Goal: Transaction & Acquisition: Book appointment/travel/reservation

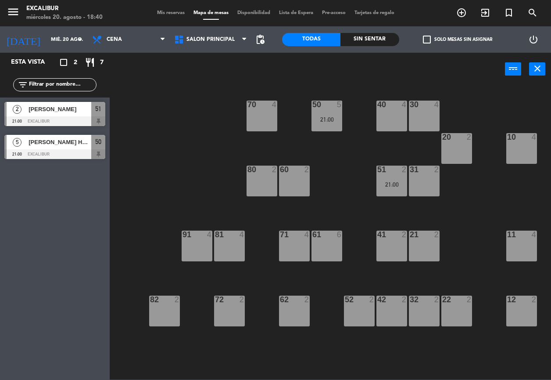
click at [363, 313] on div "52 2" at bounding box center [359, 310] width 31 height 31
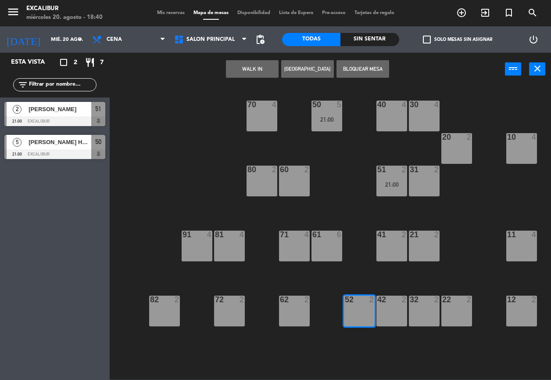
click at [309, 73] on button "[GEOGRAPHIC_DATA]" at bounding box center [307, 69] width 53 height 18
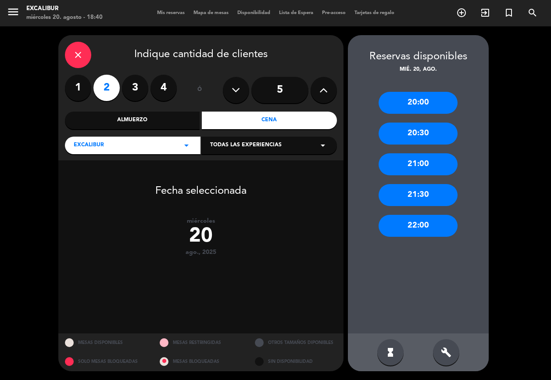
click at [421, 133] on div "20:30" at bounding box center [418, 133] width 79 height 22
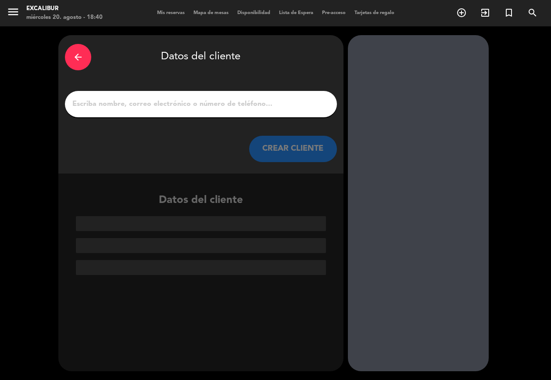
click at [189, 108] on input "1" at bounding box center [201, 104] width 259 height 12
type input "r"
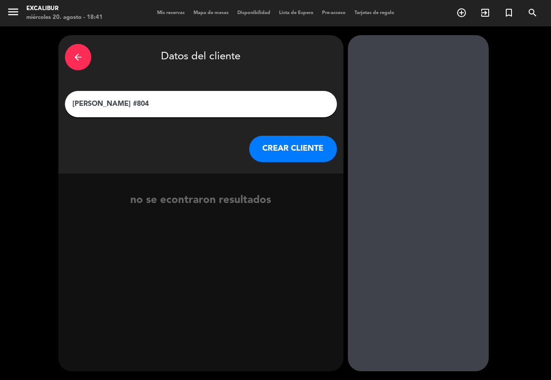
type input "[PERSON_NAME] #804"
click at [304, 142] on button "CREAR CLIENTE" at bounding box center [293, 149] width 88 height 26
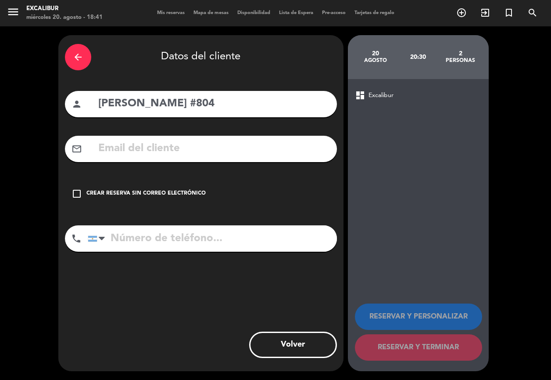
click at [78, 194] on icon "check_box_outline_blank" at bounding box center [77, 193] width 11 height 11
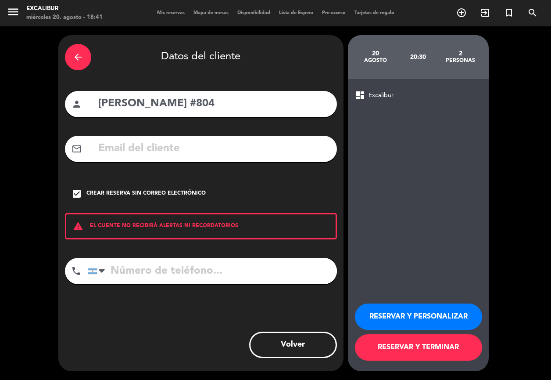
click at [403, 350] on button "RESERVAR Y TERMINAR" at bounding box center [418, 347] width 127 height 26
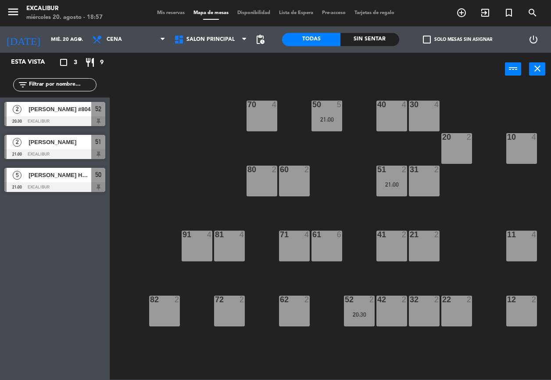
click at [526, 137] on div at bounding box center [521, 137] width 14 height 8
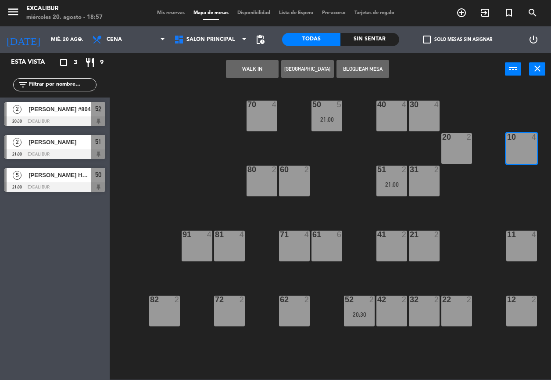
click at [313, 71] on button "[GEOGRAPHIC_DATA]" at bounding box center [307, 69] width 53 height 18
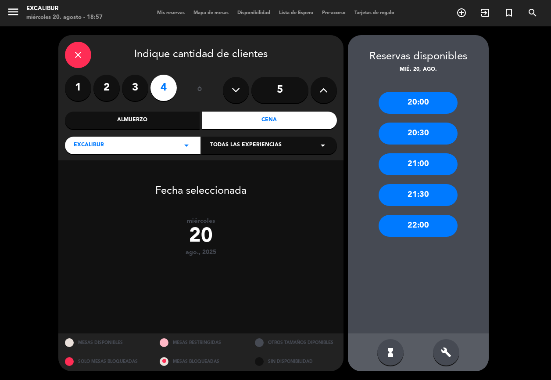
drag, startPoint x: 325, startPoint y: 89, endPoint x: 320, endPoint y: 88, distance: 4.5
click at [324, 89] on icon at bounding box center [324, 89] width 8 height 13
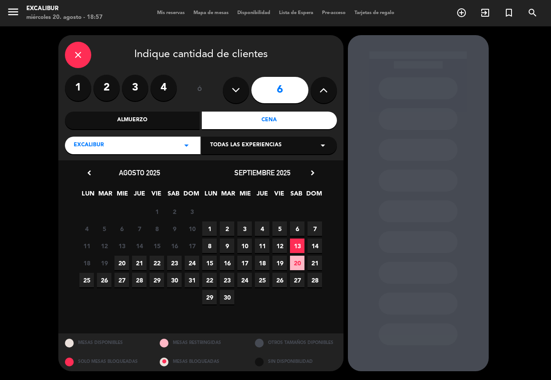
click at [122, 259] on span "20" at bounding box center [122, 262] width 14 height 14
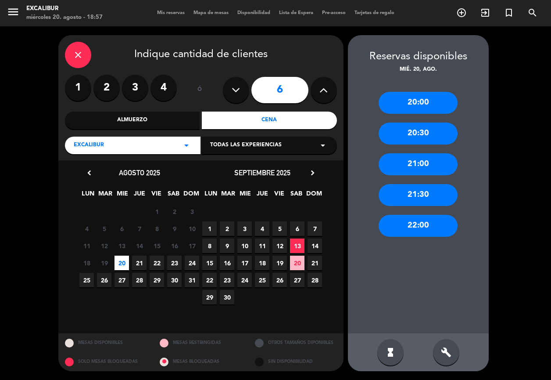
click at [321, 85] on icon at bounding box center [324, 89] width 8 height 13
type input "7"
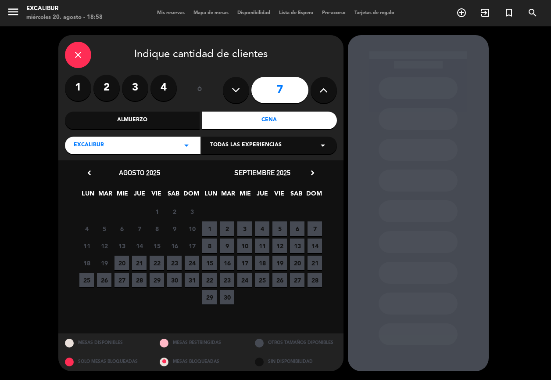
click at [123, 264] on span "20" at bounding box center [122, 262] width 14 height 14
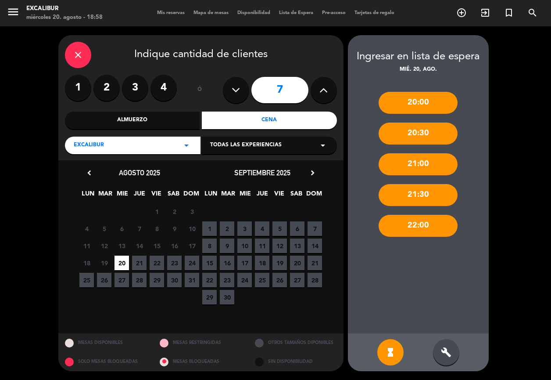
click at [437, 351] on div "build" at bounding box center [446, 352] width 26 height 26
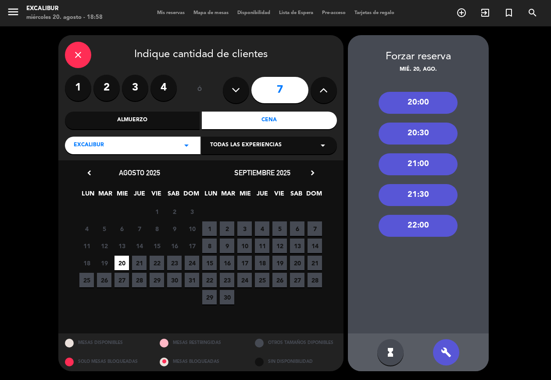
click at [423, 126] on div "20:30" at bounding box center [418, 133] width 79 height 22
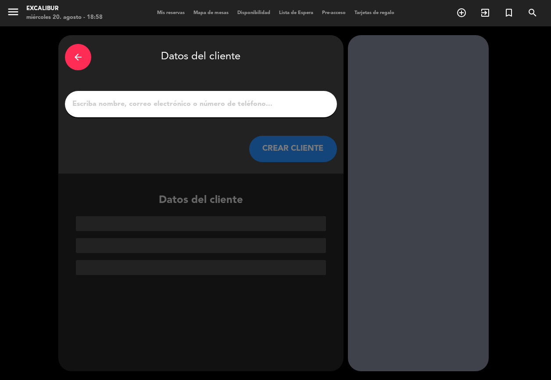
drag, startPoint x: 199, startPoint y: 114, endPoint x: 211, endPoint y: 105, distance: 14.7
click at [201, 112] on div at bounding box center [201, 104] width 272 height 26
click at [231, 105] on input "1" at bounding box center [201, 104] width 259 height 12
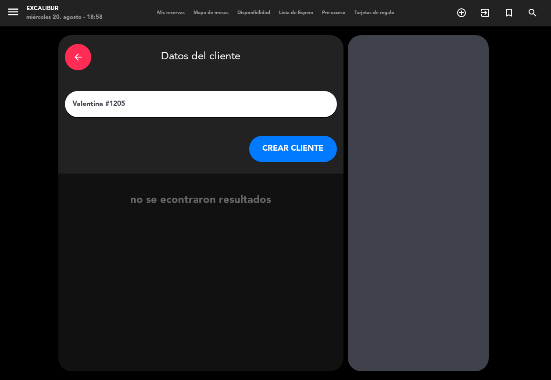
type input "Valentina #1205"
click at [279, 156] on button "CREAR CLIENTE" at bounding box center [293, 149] width 88 height 26
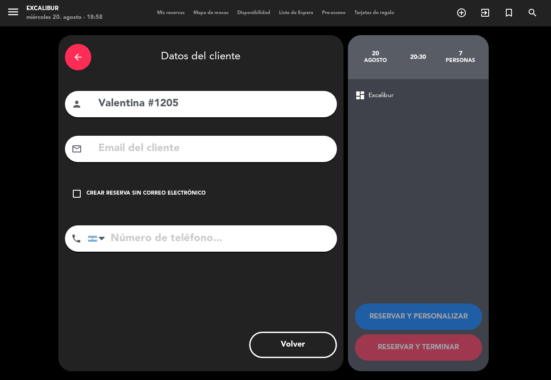
click at [201, 189] on div "Crear reserva sin correo electrónico" at bounding box center [145, 193] width 119 height 9
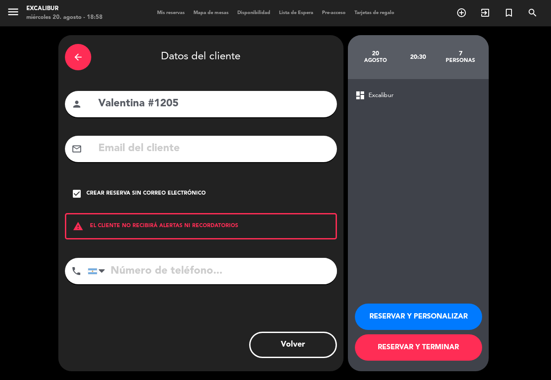
click at [434, 347] on button "RESERVAR Y TERMINAR" at bounding box center [418, 347] width 127 height 26
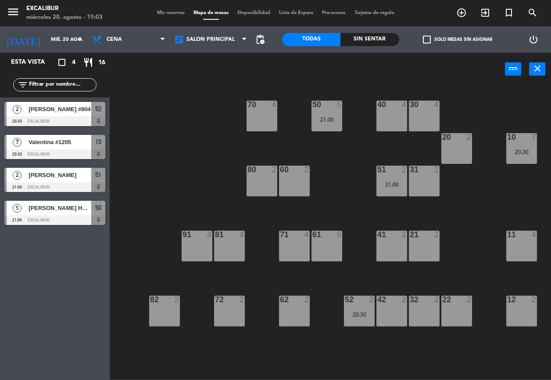
click at [191, 96] on div "70 4 50 5 21:00 40 4 30 4 20 2 10 7 20:30 60 2 51 2 21:00 31 2 80 2 81 4 71 4 6…" at bounding box center [333, 232] width 436 height 294
